Goal: Task Accomplishment & Management: Use online tool/utility

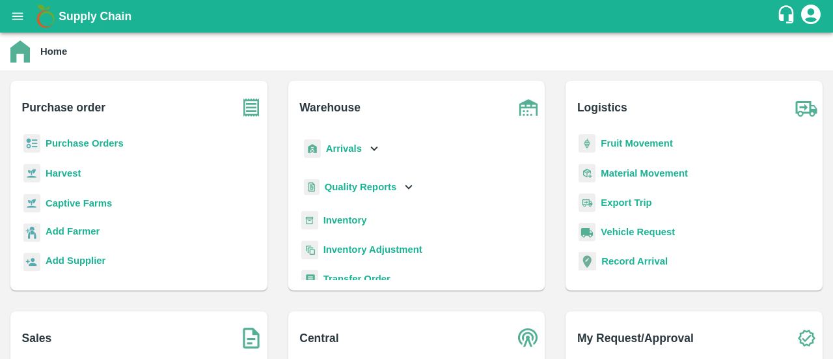
click at [369, 277] on b "Transfer Order" at bounding box center [357, 278] width 67 height 10
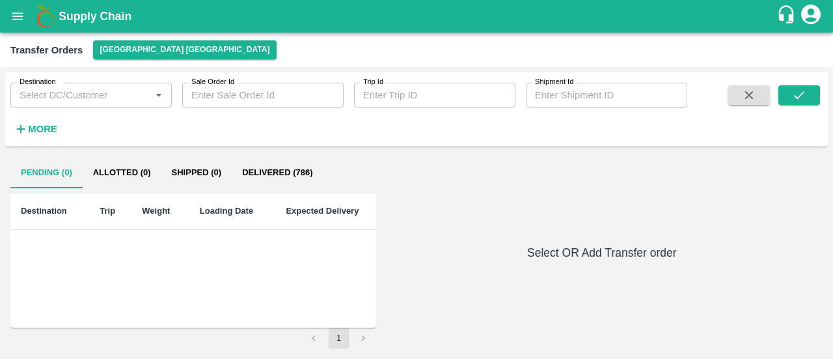
click at [90, 98] on input "Destination" at bounding box center [80, 95] width 132 height 17
click at [602, 102] on input "Shipment Id" at bounding box center [606, 95] width 161 height 25
type input "354970"
click at [811, 91] on button "submit" at bounding box center [800, 95] width 42 height 20
